Goal: Task Accomplishment & Management: Manage account settings

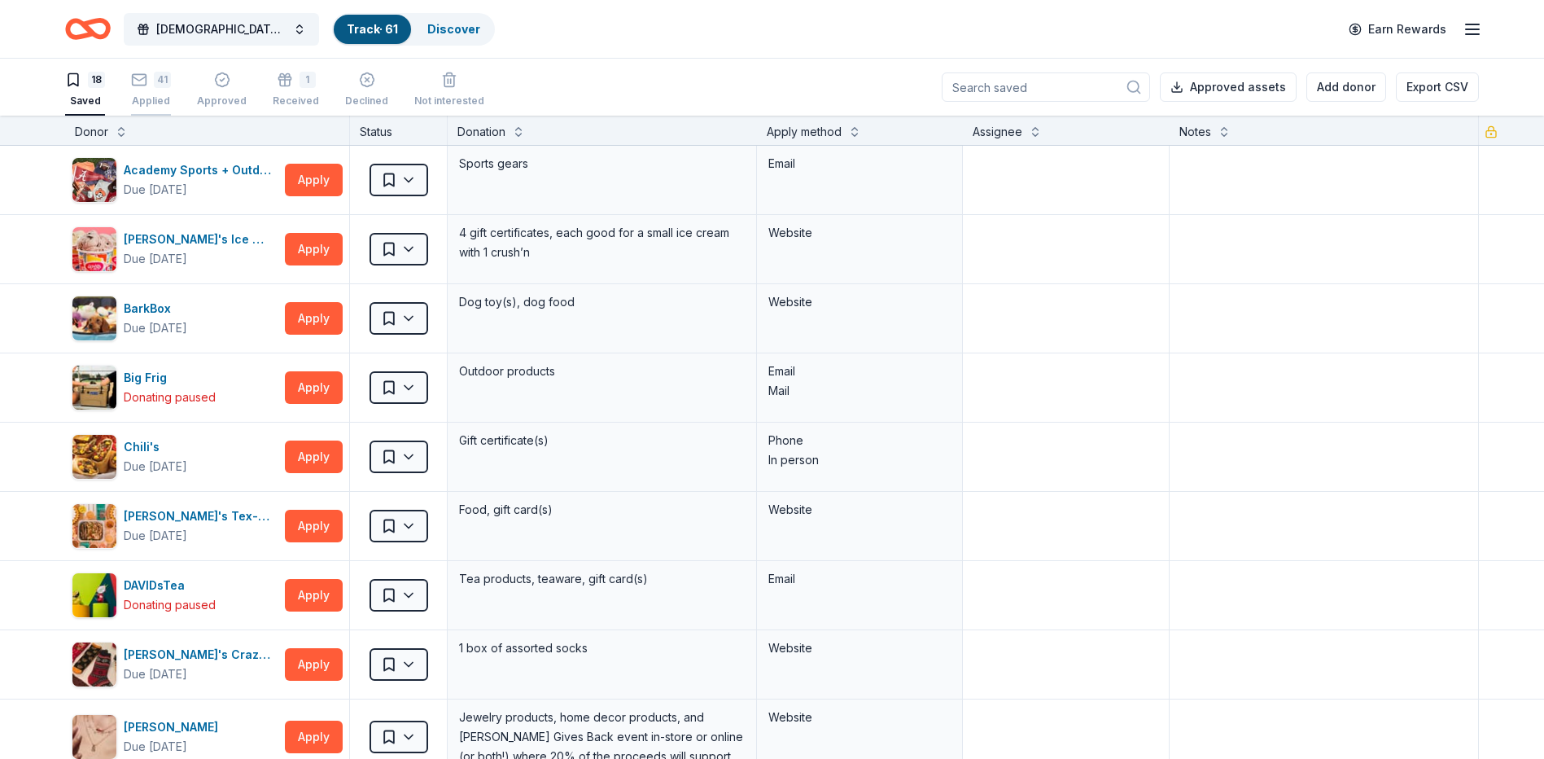
click at [148, 102] on div "Applied" at bounding box center [151, 100] width 40 height 13
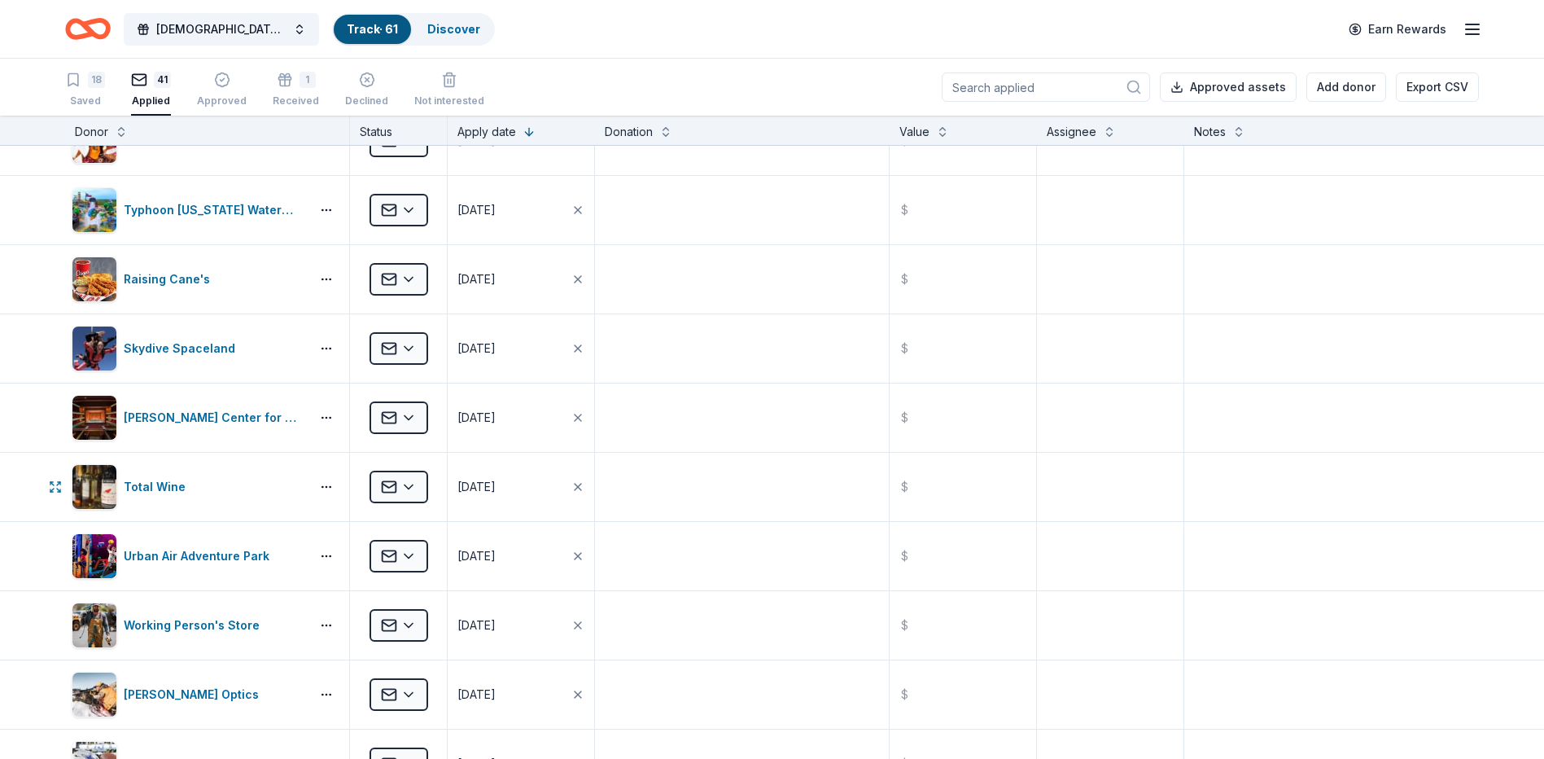
scroll to position [733, 0]
click at [282, 475] on div "Total Wine" at bounding box center [188, 485] width 232 height 46
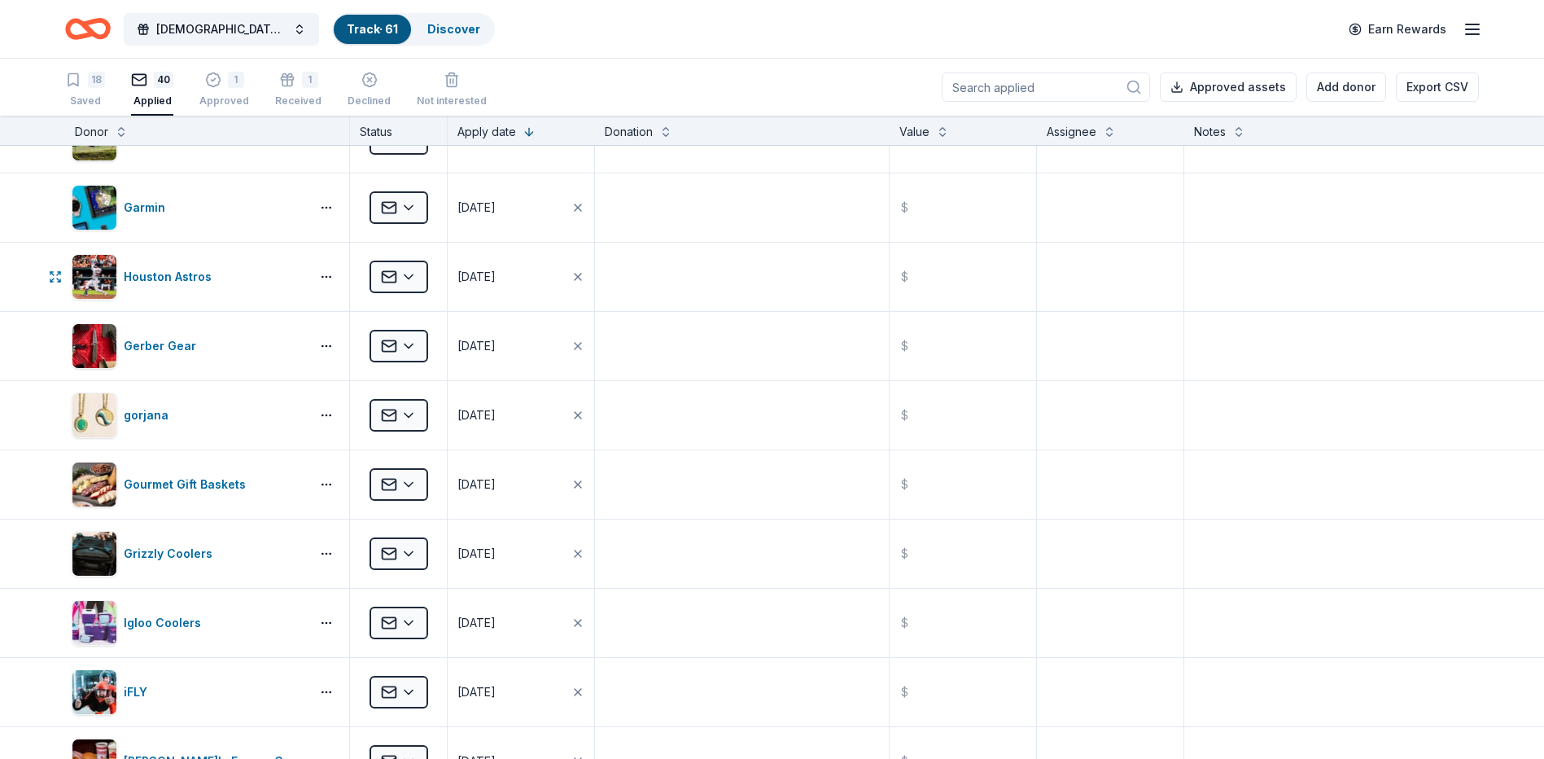
scroll to position [1221, 0]
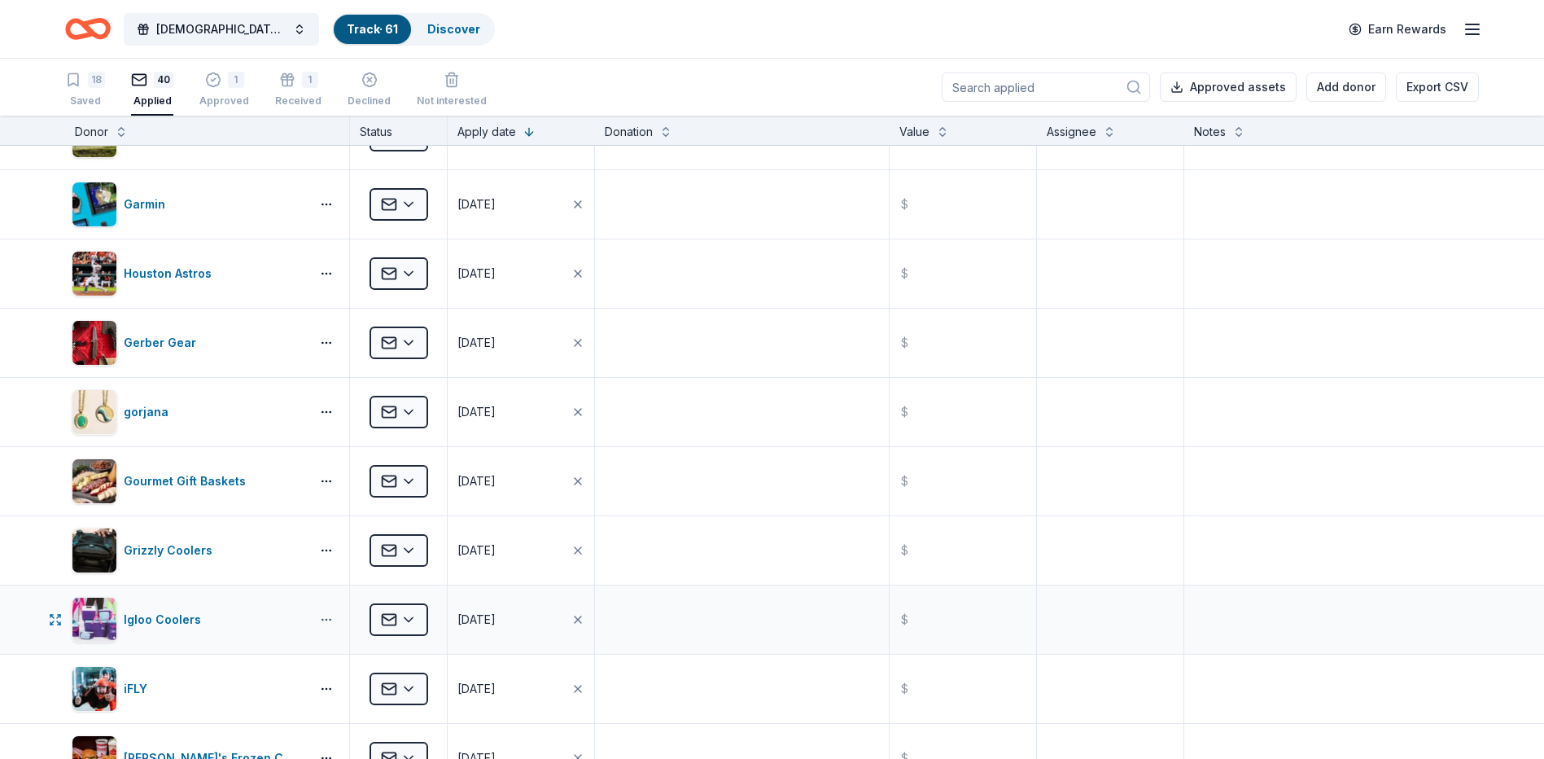
click at [311, 617] on button "button" at bounding box center [326, 619] width 33 height 13
click at [197, 602] on div "Igloo Coolers" at bounding box center [188, 620] width 232 height 46
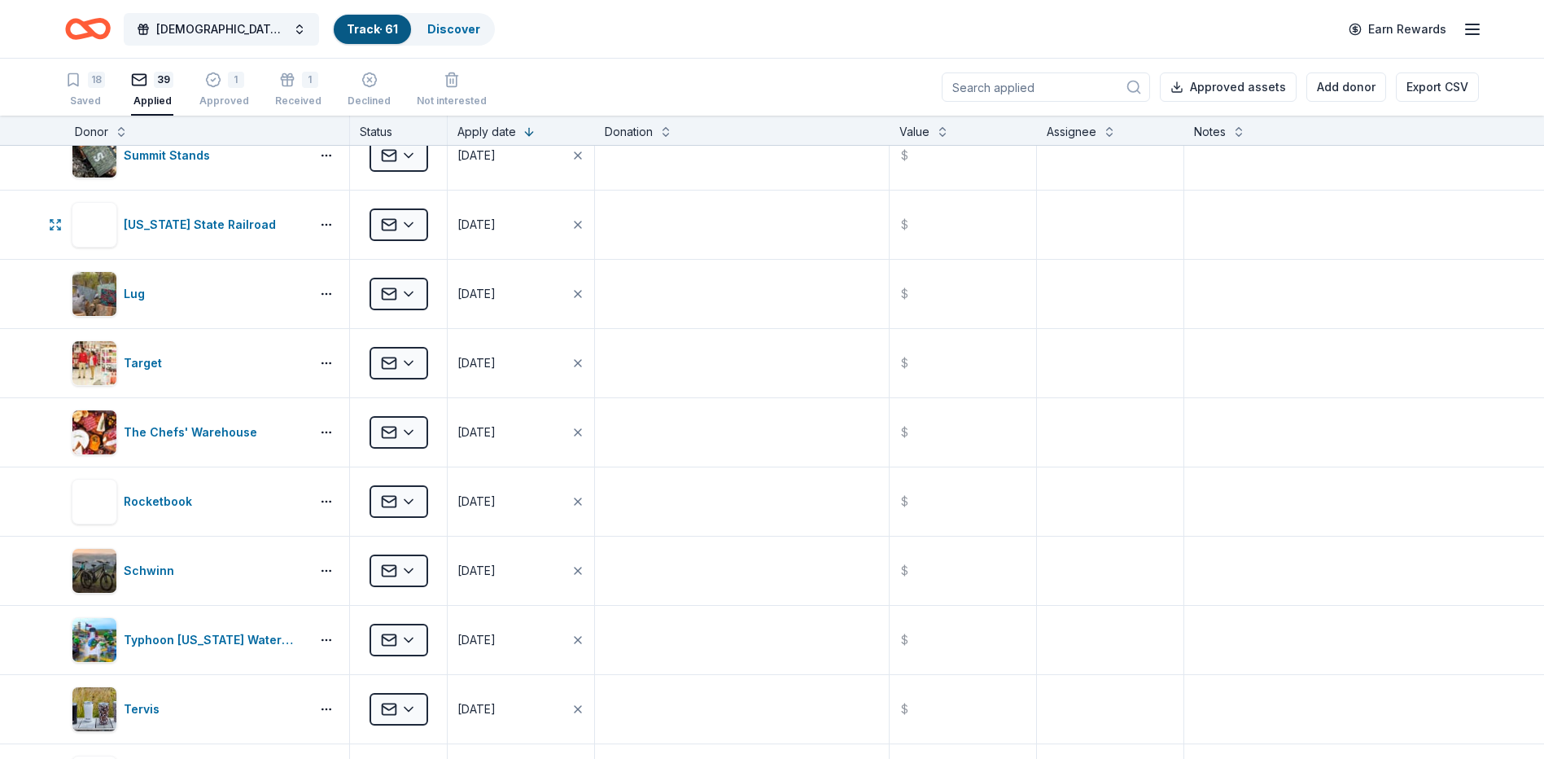
scroll to position [0, 0]
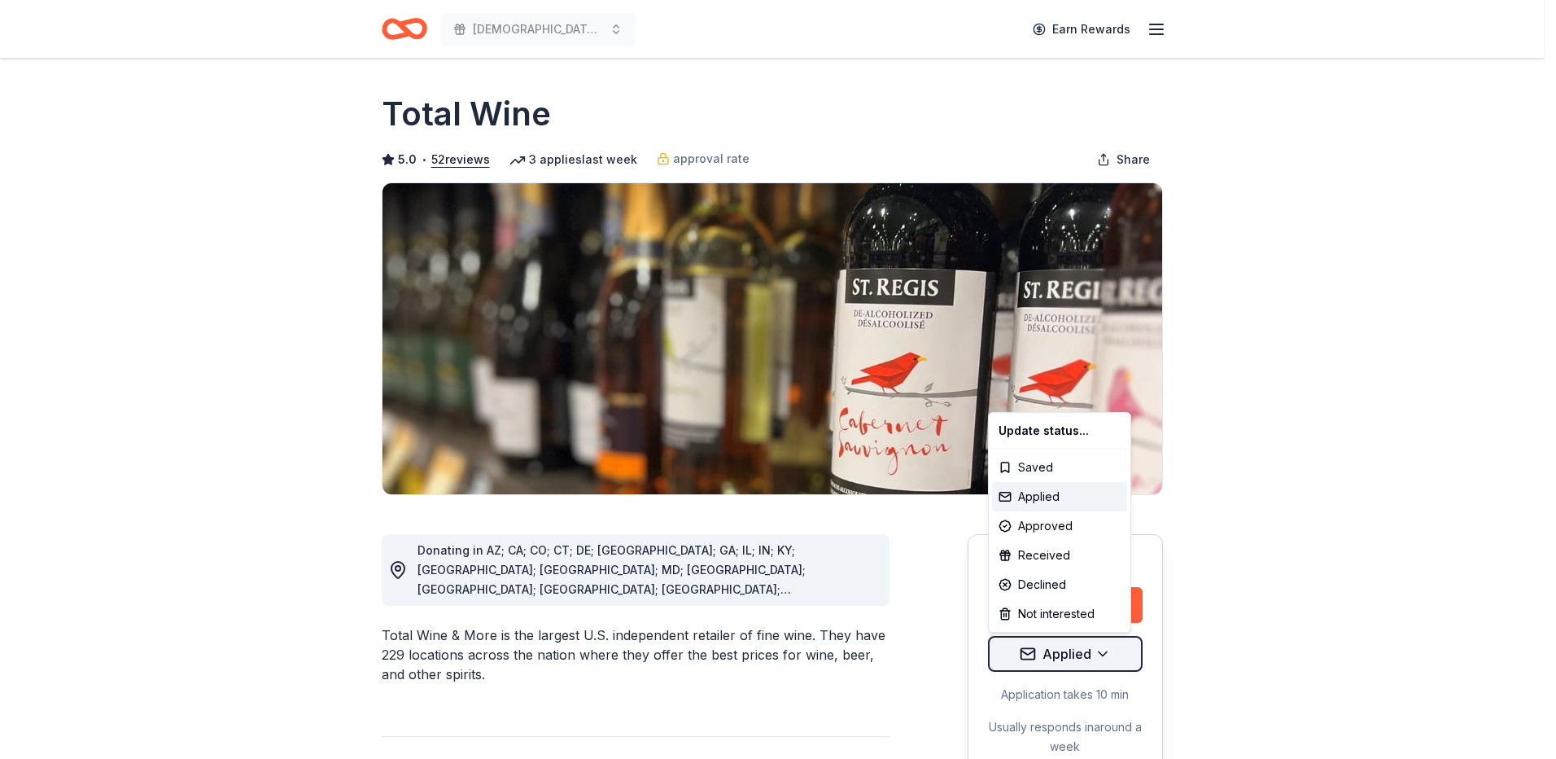
click at [1098, 656] on html "St Paul Lutheran Wild Game Dinner Earn Rewards Due in 85 days Share Total Wine …" at bounding box center [778, 379] width 1556 height 759
click at [1036, 520] on div "Approved" at bounding box center [1059, 525] width 135 height 29
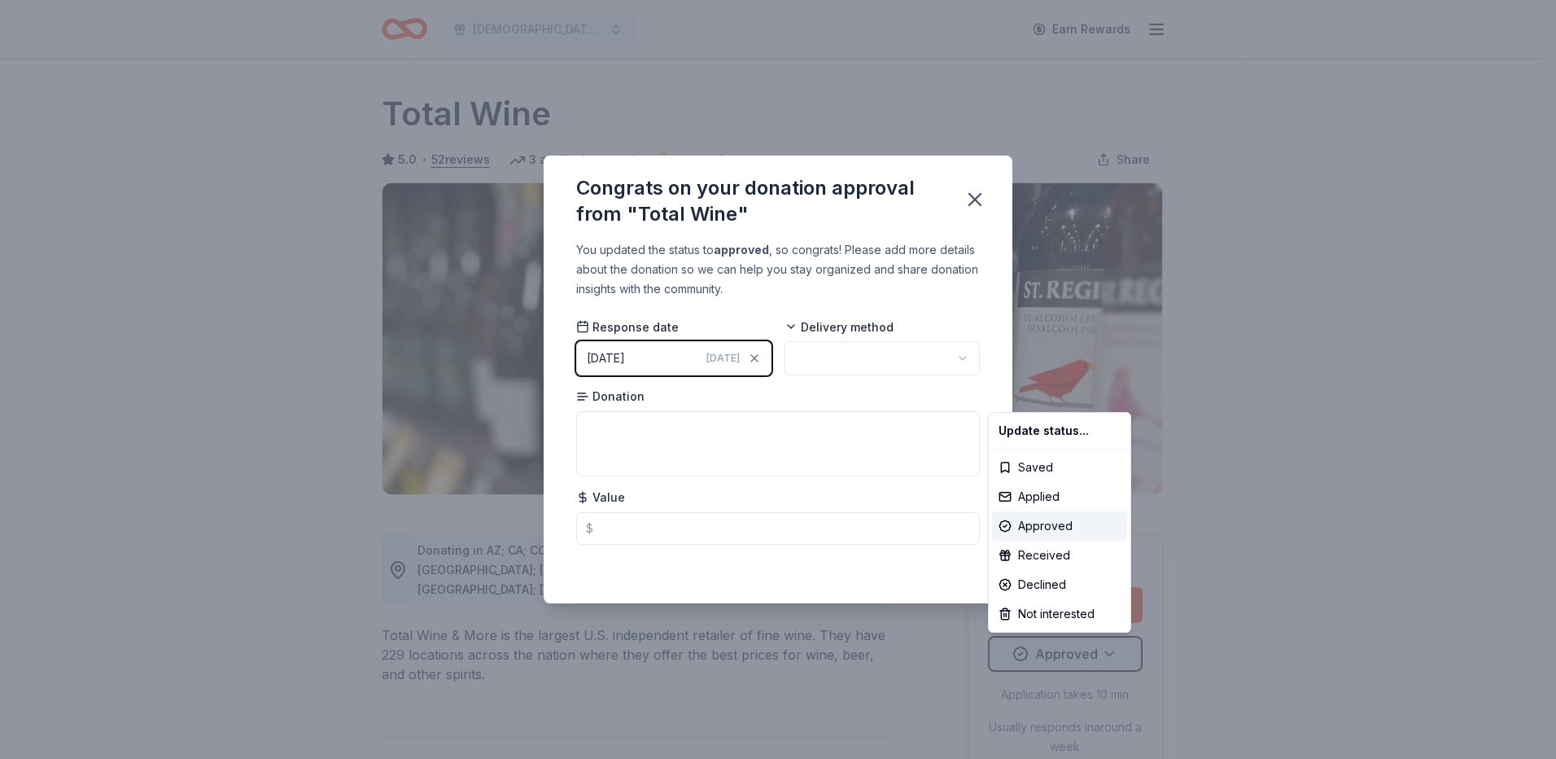
click at [974, 203] on html "St Paul Lutheran Wild Game Dinner Earn Rewards Due in 85 days Share Total Wine …" at bounding box center [778, 379] width 1556 height 759
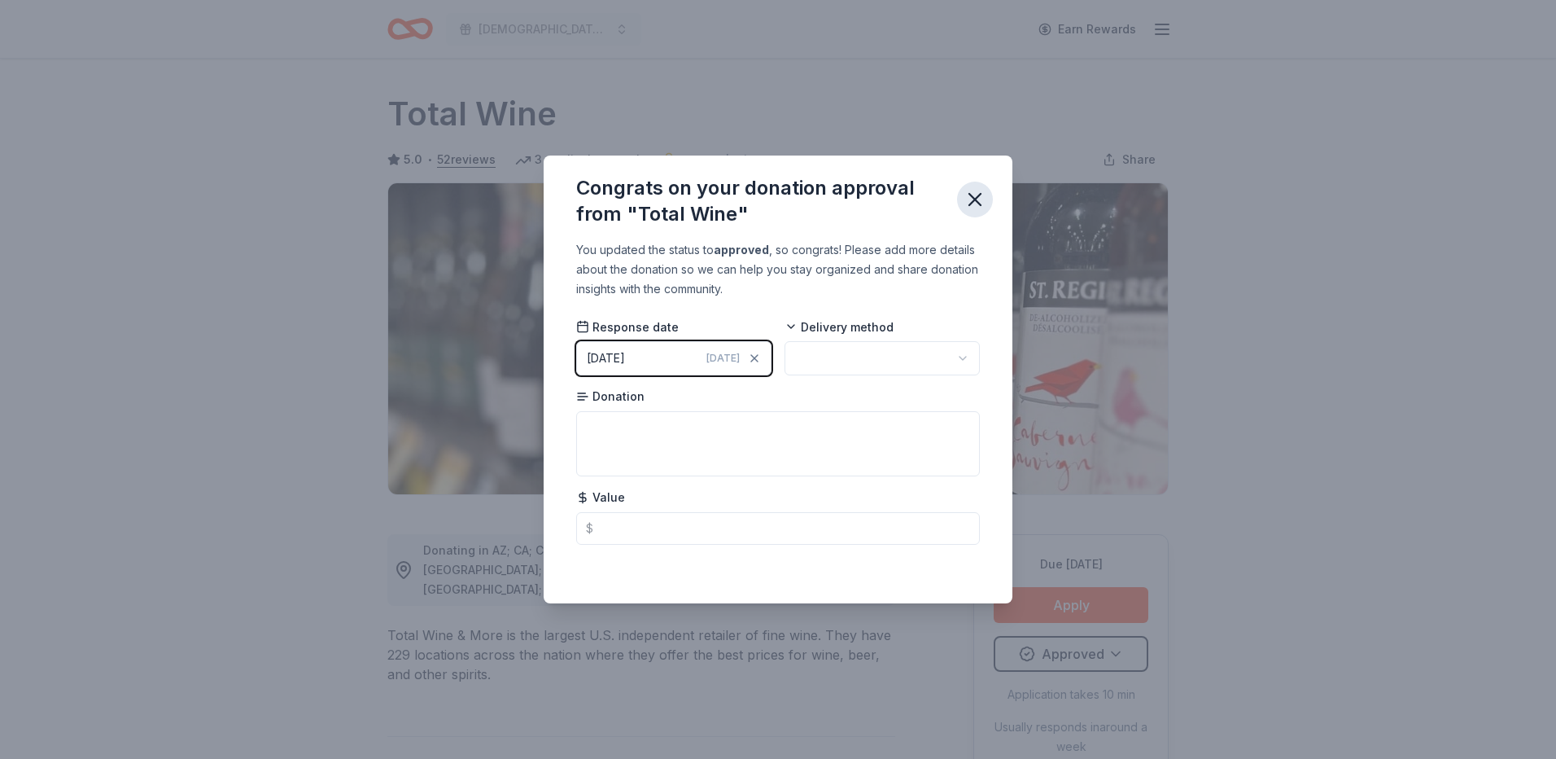
click at [980, 193] on icon "button" at bounding box center [975, 199] width 23 height 23
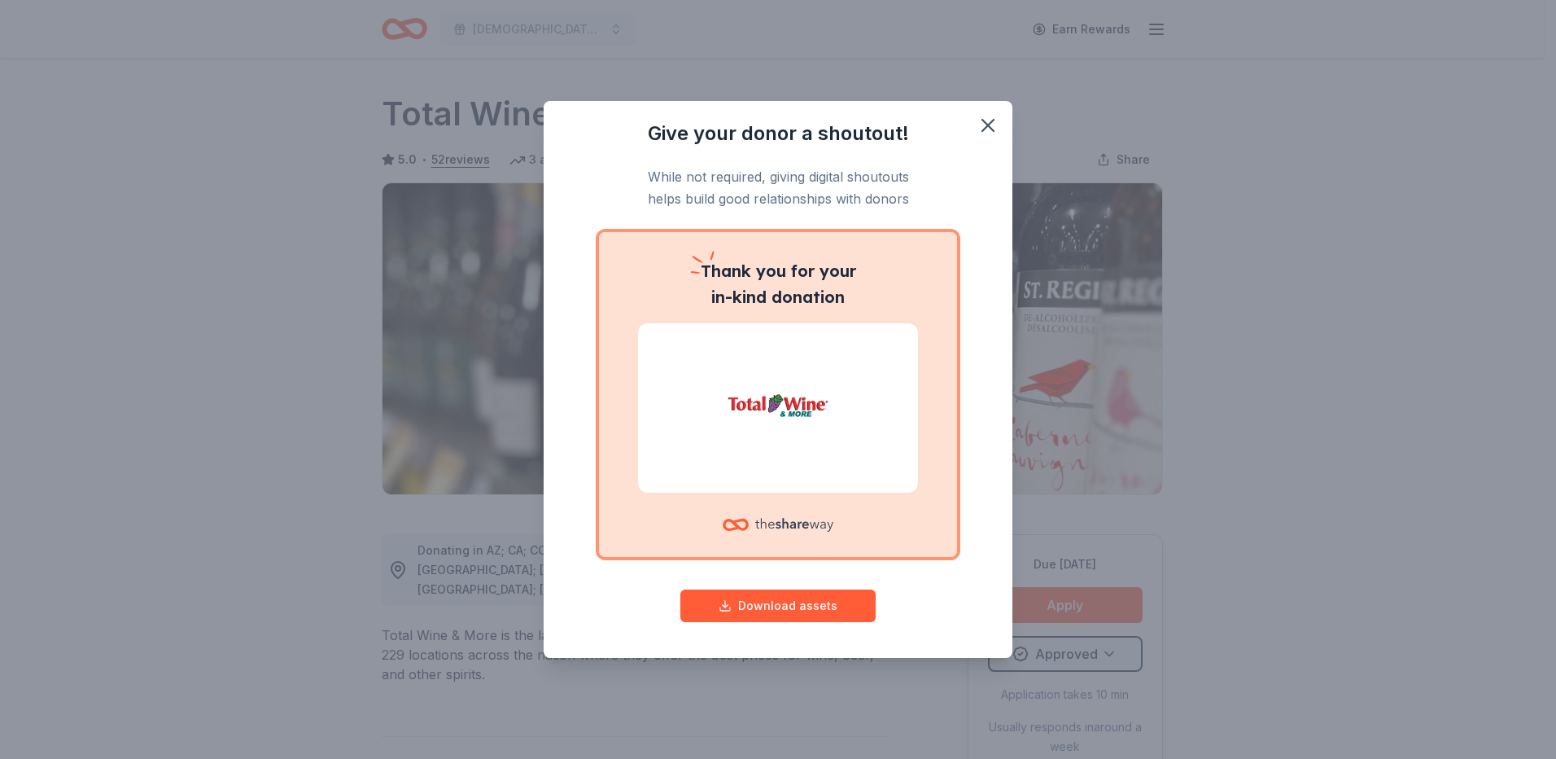
click at [799, 448] on img at bounding box center [778, 408] width 241 height 104
click at [803, 542] on div at bounding box center [778, 524] width 111 height 38
click at [803, 597] on button "Download assets" at bounding box center [777, 605] width 195 height 33
click at [987, 120] on icon "button" at bounding box center [988, 125] width 23 height 23
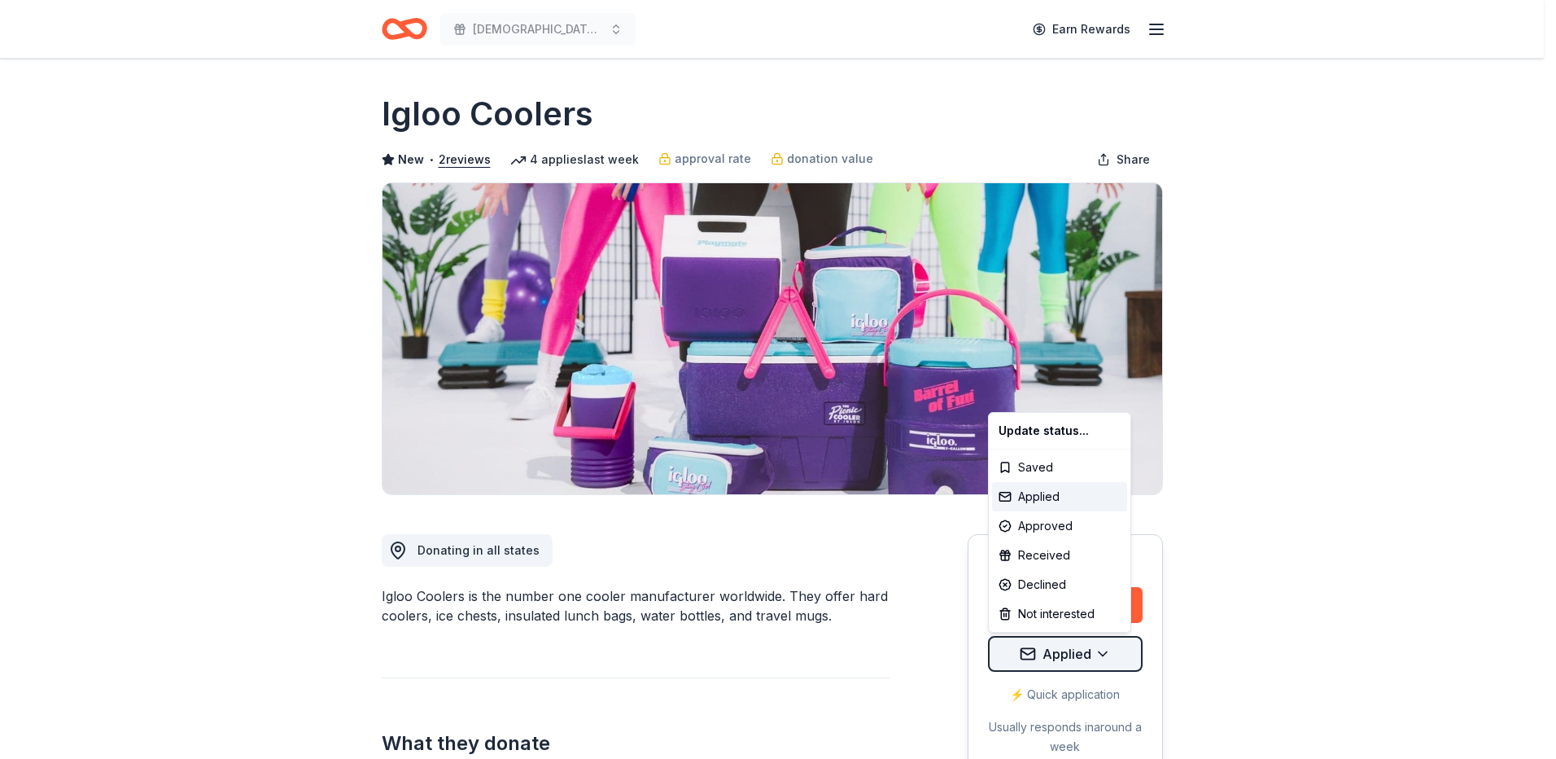
click at [1120, 656] on html "[DEMOGRAPHIC_DATA][PERSON_NAME] Lutheran Wild Game Dinner Earn Rewards Due [DAT…" at bounding box center [778, 379] width 1556 height 759
click at [1047, 585] on div "Declined" at bounding box center [1059, 584] width 135 height 29
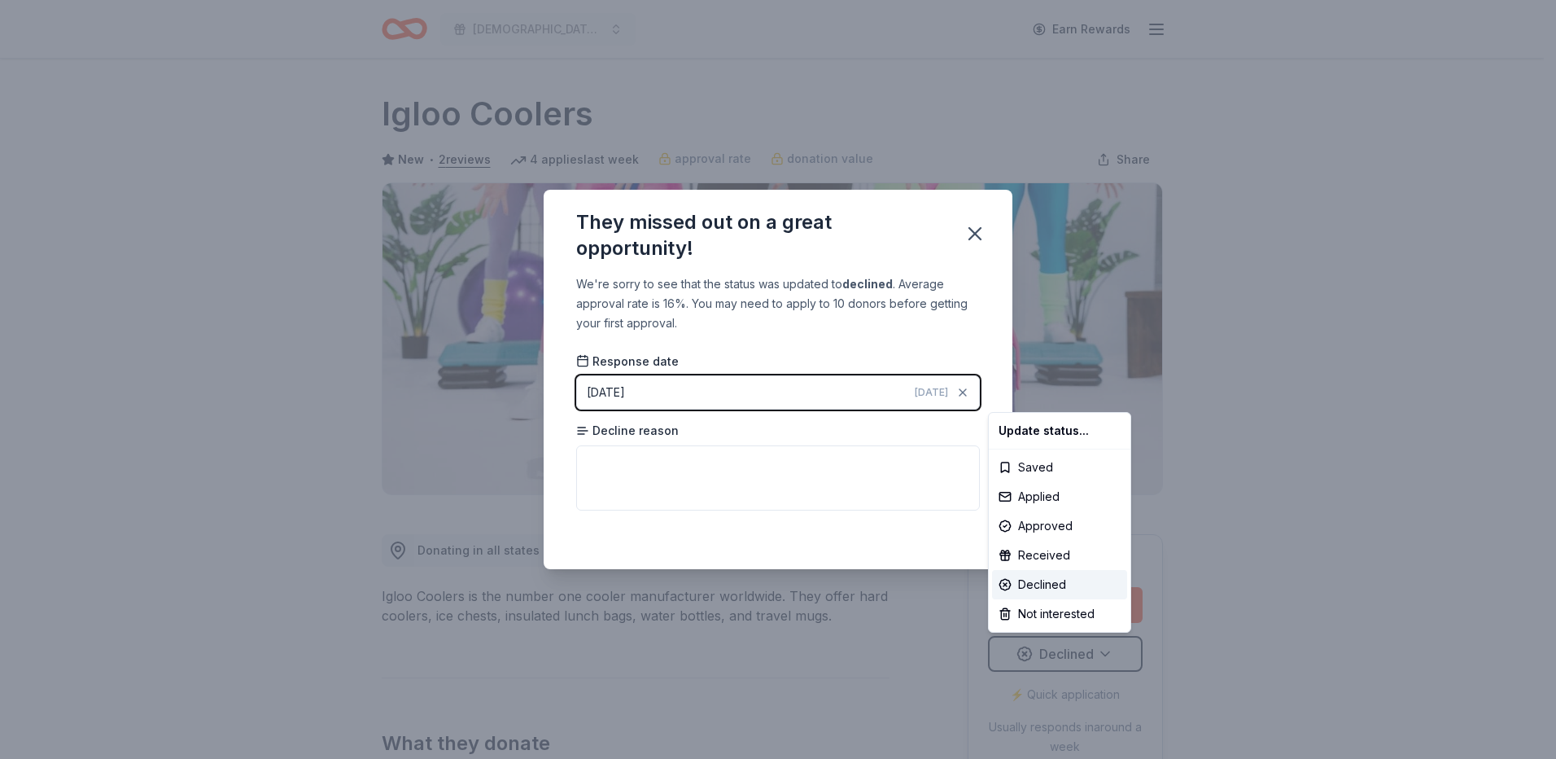
click at [973, 236] on html "[DEMOGRAPHIC_DATA][PERSON_NAME] Lutheran Wild Game Dinner Earn Rewards Due [DAT…" at bounding box center [778, 379] width 1556 height 759
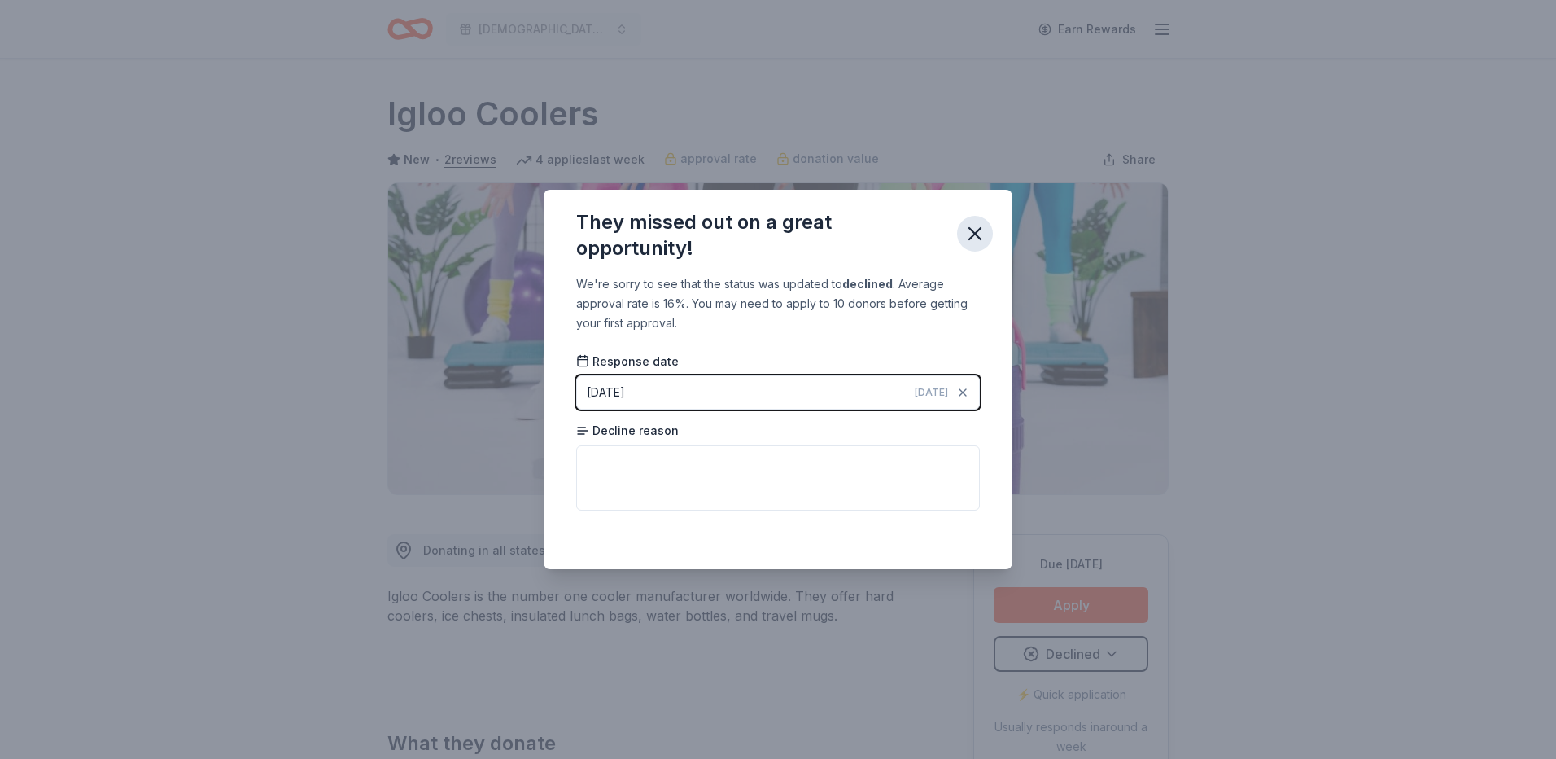
click at [977, 236] on icon "button" at bounding box center [974, 233] width 11 height 11
